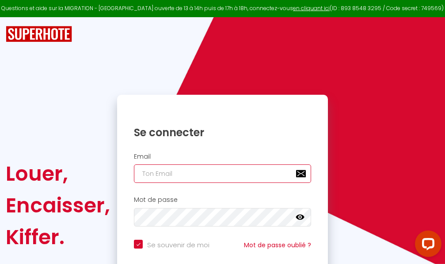
click at [229, 171] on input "email" at bounding box center [222, 174] width 177 height 19
type input "m"
checkbox input "true"
type input "ma"
checkbox input "true"
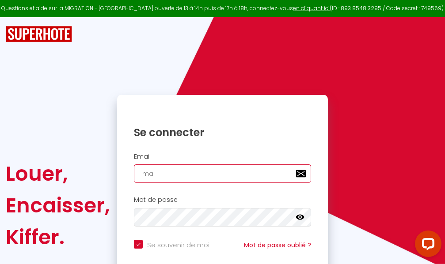
type input "mar"
checkbox input "true"
type input "marc"
checkbox input "true"
type input "marcd"
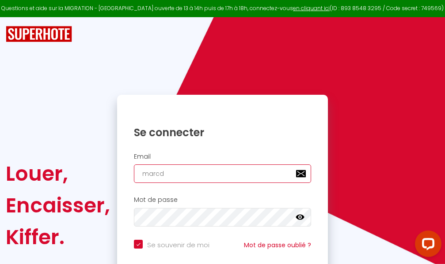
checkbox input "true"
type input "marcdp"
checkbox input "true"
type input "marcdpo"
checkbox input "true"
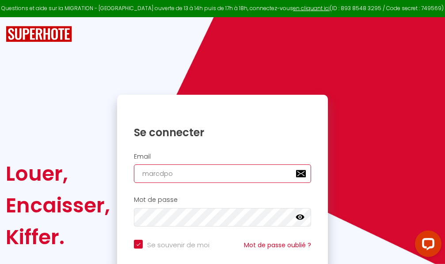
type input "marcdpoz"
checkbox input "true"
type input "marcdpoz."
checkbox input "true"
type input "marcdpoz.l"
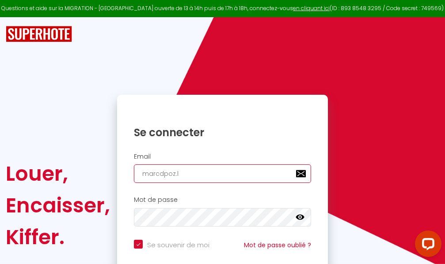
checkbox input "true"
type input "marcdpoz.lo"
checkbox input "true"
type input "marcdpoz.loc"
checkbox input "true"
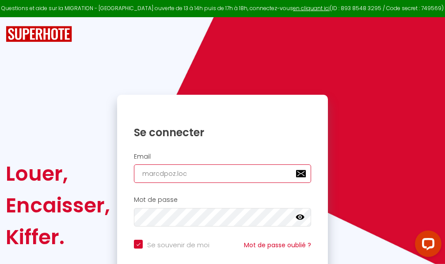
type input "marcdpoz.loca"
checkbox input "true"
type input "marcdpoz.locat"
checkbox input "true"
type input "marcdpoz.locati"
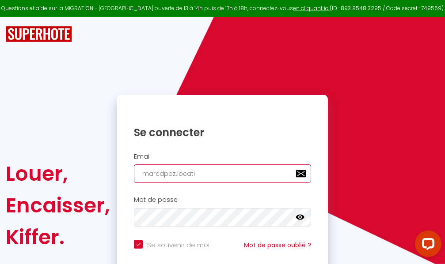
checkbox input "true"
type input "marcdpoz.locatio"
checkbox input "true"
type input "marcdpoz.location"
checkbox input "true"
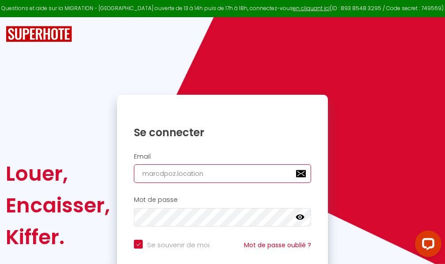
type input "marcdpoz.location@"
checkbox input "true"
type input "marcdpoz.location@g"
checkbox input "true"
type input "marcdpoz.location@gm"
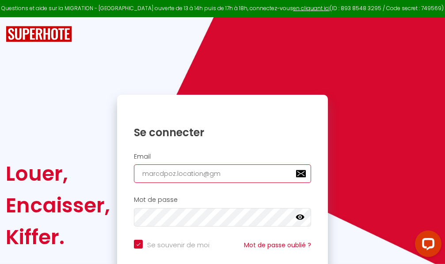
checkbox input "true"
type input "marcdpoz.location@gma"
checkbox input "true"
type input "marcdpoz.location@gmai"
checkbox input "true"
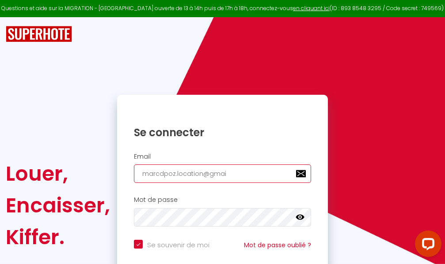
type input "[EMAIL_ADDRESS]"
checkbox input "true"
type input "[EMAIL_ADDRESS]."
checkbox input "true"
type input "marcdpoz.location@gmail.c"
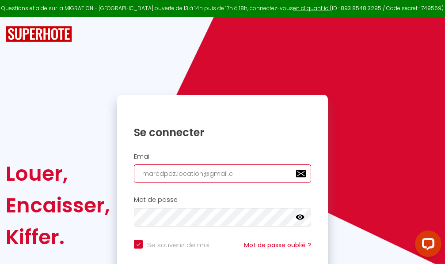
checkbox input "true"
type input "[EMAIL_ADDRESS][DOMAIN_NAME]"
checkbox input "true"
type input "[EMAIL_ADDRESS][DOMAIN_NAME]"
checkbox input "true"
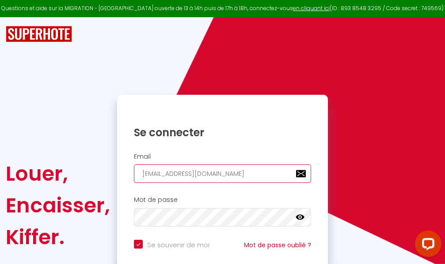
type input "[EMAIL_ADDRESS][DOMAIN_NAME]"
